Goal: Information Seeking & Learning: Learn about a topic

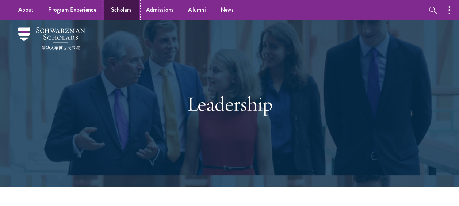
click at [128, 11] on link "Scholars" at bounding box center [121, 10] width 35 height 20
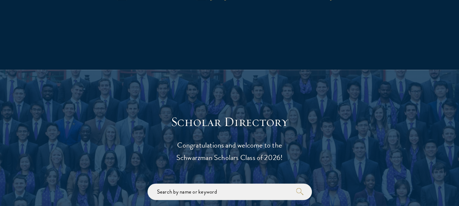
scroll to position [839, 0]
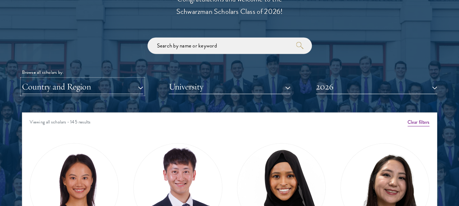
click at [81, 87] on button "Country and Region" at bounding box center [82, 86] width 121 height 15
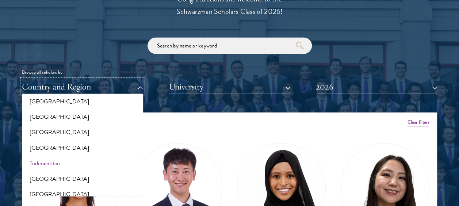
scroll to position [1420, 0]
click at [41, 187] on button "[GEOGRAPHIC_DATA]" at bounding box center [82, 194] width 117 height 15
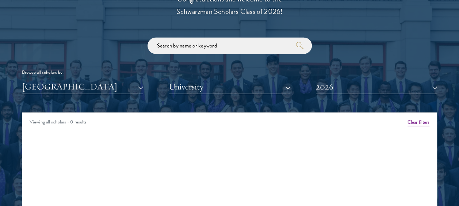
click at [9, 55] on div at bounding box center [229, 149] width 459 height 451
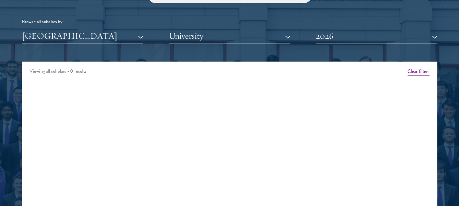
scroll to position [876, 0]
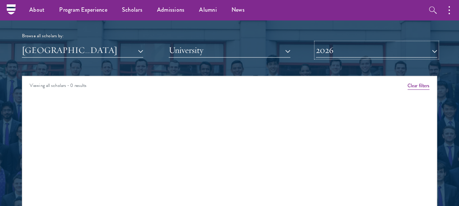
click at [324, 50] on button "2026" at bounding box center [376, 50] width 121 height 15
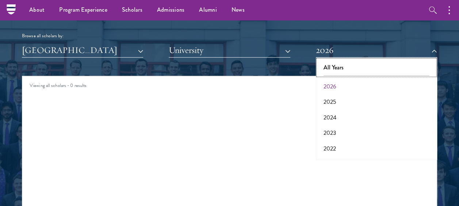
click at [338, 64] on button "All Years" at bounding box center [376, 67] width 117 height 15
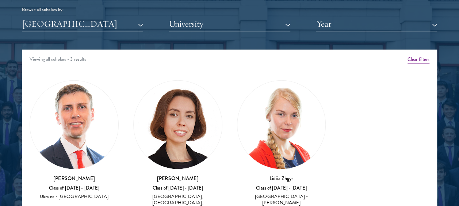
scroll to position [912, 0]
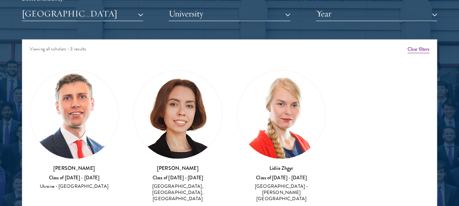
click at [186, 108] on img at bounding box center [178, 114] width 88 height 88
click at [232, 61] on div "Amber Class of [DATE] - [DATE] [GEOGRAPHIC_DATA] - [GEOGRAPHIC_DATA] View Bio C…" at bounding box center [229, 138] width 414 height 157
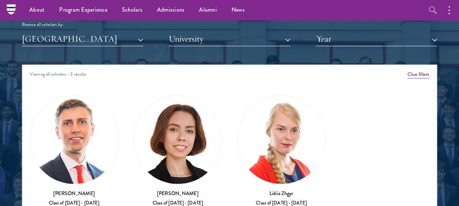
scroll to position [876, 0]
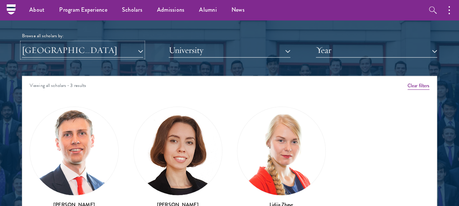
click at [73, 51] on button "[GEOGRAPHIC_DATA]" at bounding box center [82, 50] width 121 height 15
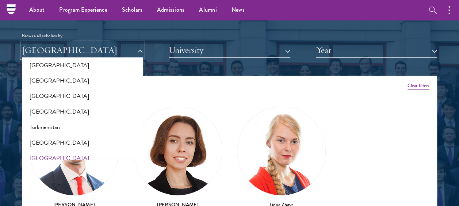
click at [72, 51] on button "[GEOGRAPHIC_DATA]" at bounding box center [82, 50] width 121 height 15
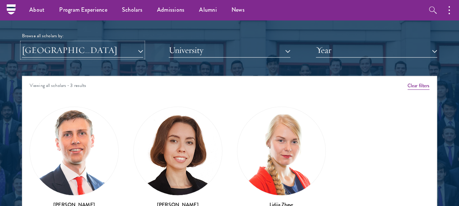
click at [72, 51] on button "[GEOGRAPHIC_DATA]" at bounding box center [82, 50] width 121 height 15
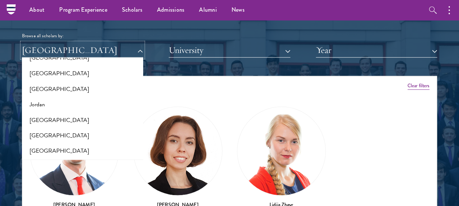
scroll to position [677, 0]
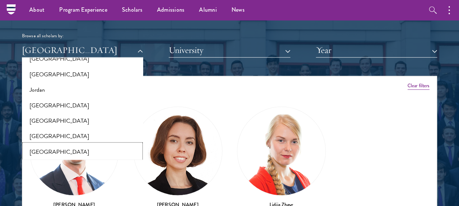
click at [54, 149] on button "[GEOGRAPHIC_DATA]" at bounding box center [82, 151] width 117 height 15
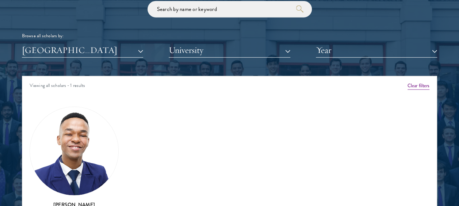
scroll to position [912, 0]
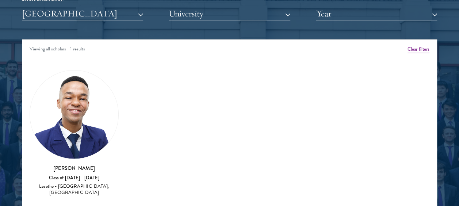
click at [81, 106] on img at bounding box center [74, 114] width 88 height 88
click at [140, 106] on div "Amber Class of [DATE] - [DATE] [GEOGRAPHIC_DATA] - [GEOGRAPHIC_DATA] View Bio C…" at bounding box center [229, 135] width 414 height 151
